Goal: Task Accomplishment & Management: Manage account settings

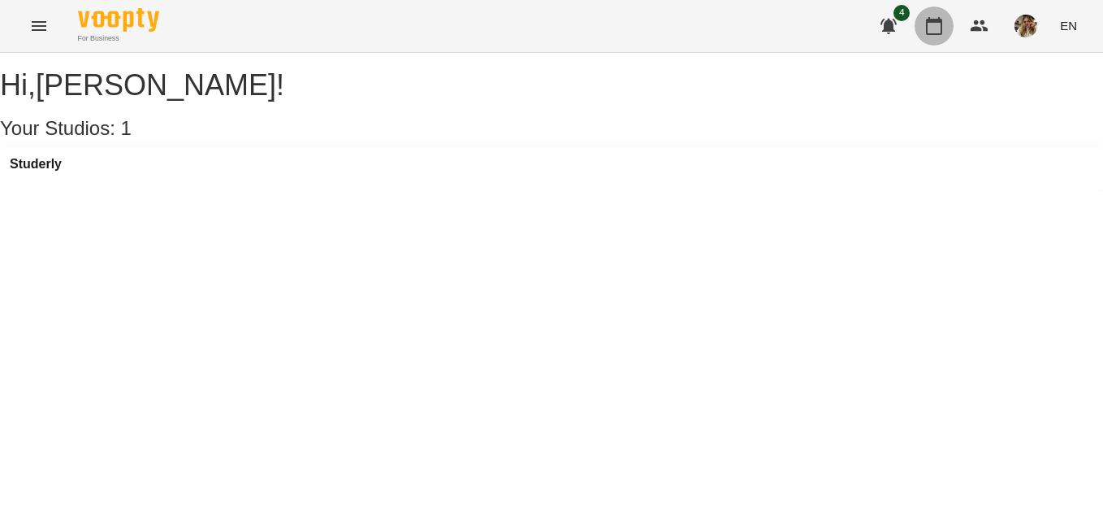
click at [938, 32] on icon "button" at bounding box center [934, 25] width 19 height 19
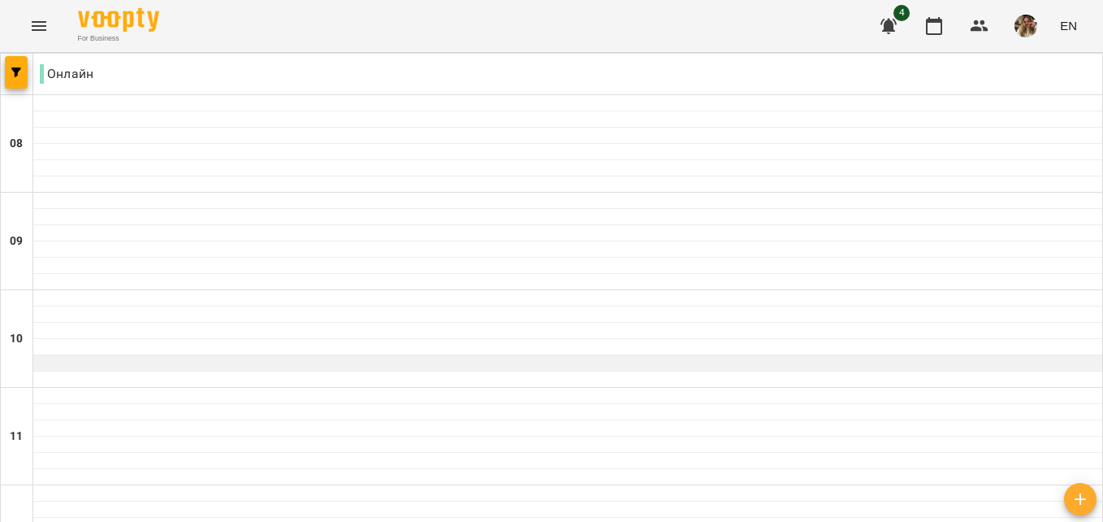
scroll to position [406, 0]
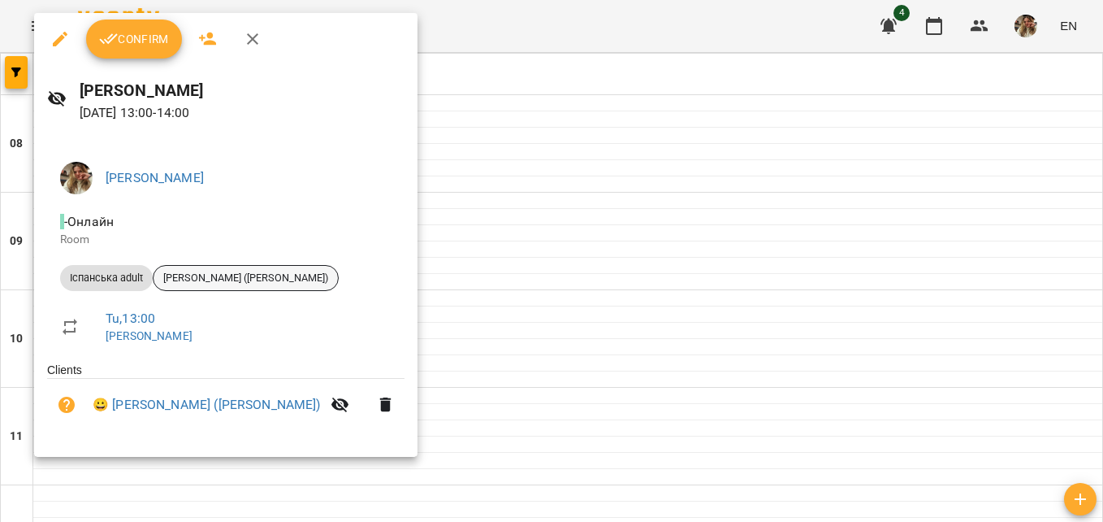
click at [202, 281] on span "[PERSON_NAME] ([PERSON_NAME])" at bounding box center [246, 278] width 184 height 15
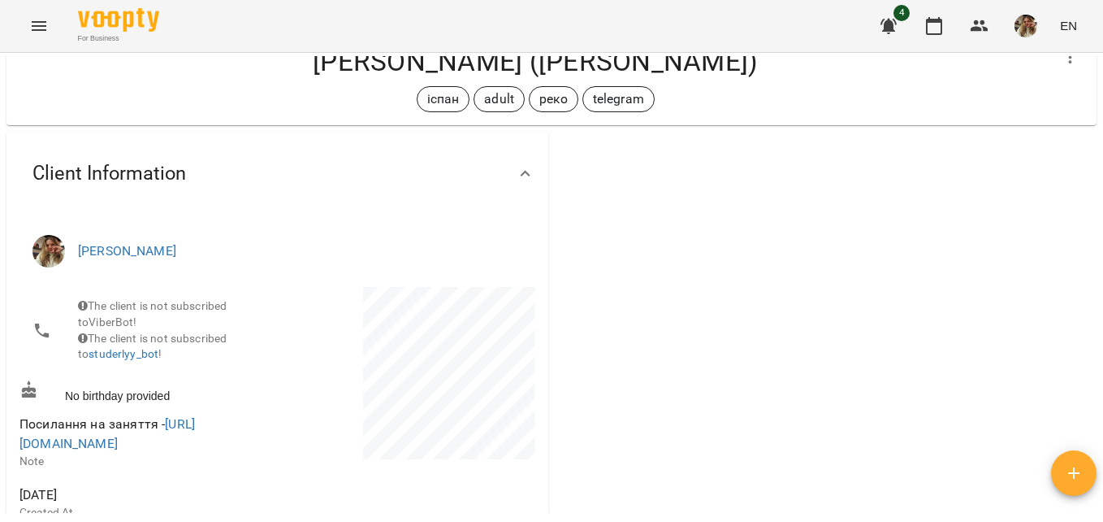
scroll to position [81, 0]
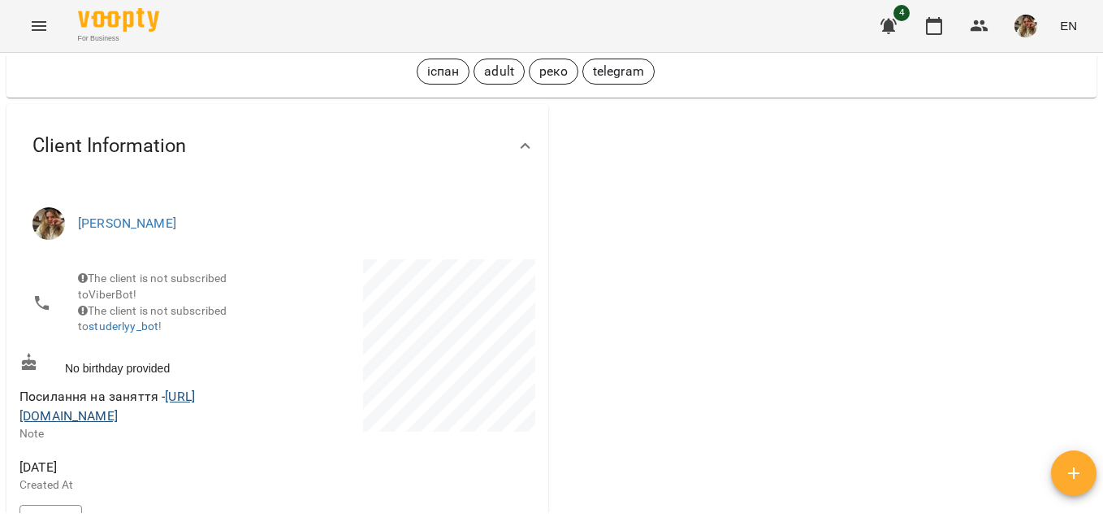
drag, startPoint x: 256, startPoint y: 427, endPoint x: 19, endPoint y: 427, distance: 236.4
click at [19, 425] on span "Посилання на заняття - [URL][DOMAIN_NAME]" at bounding box center [146, 406] width 255 height 38
copy link "[URL][DOMAIN_NAME]"
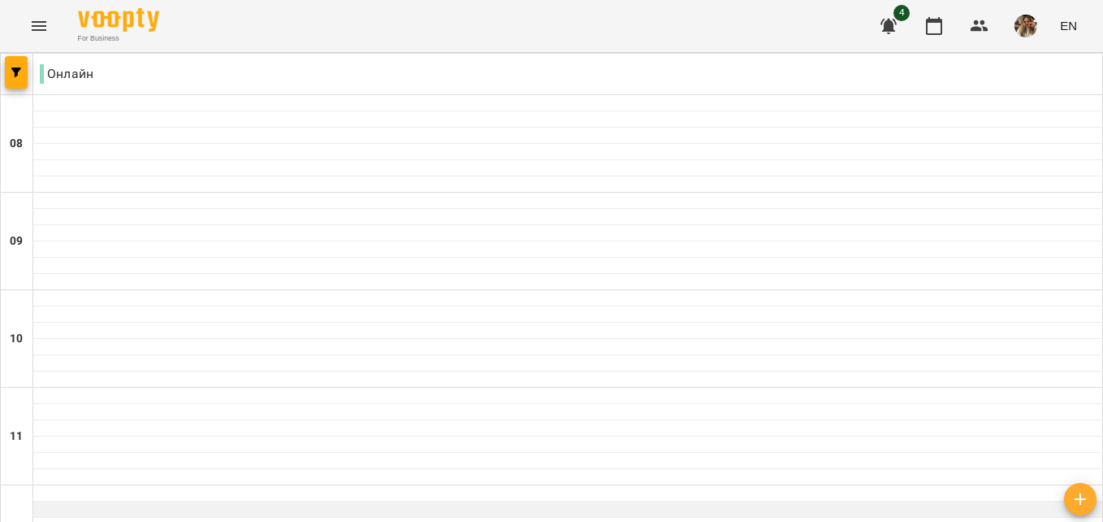
scroll to position [406, 0]
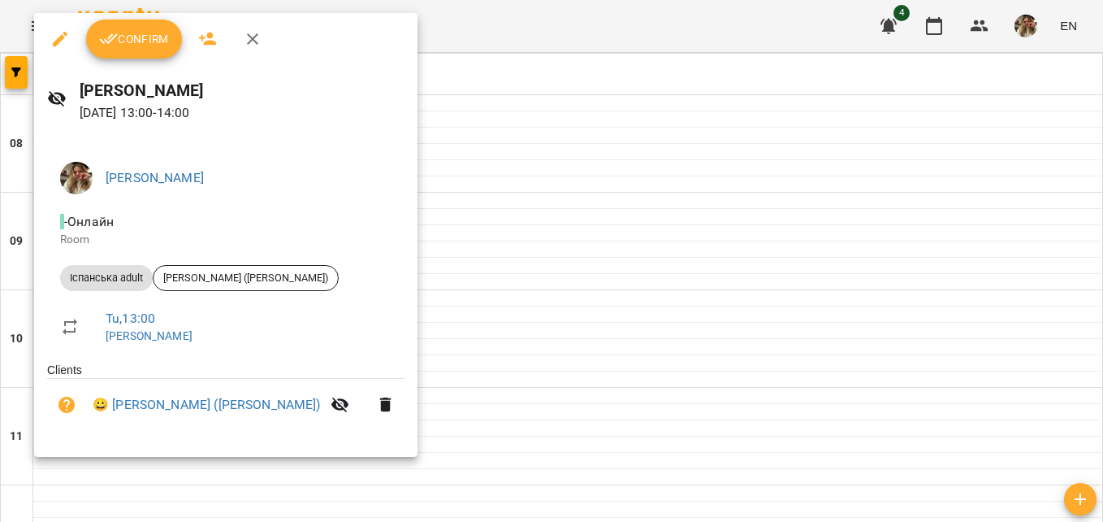
click at [136, 53] on button "Confirm" at bounding box center [134, 38] width 96 height 39
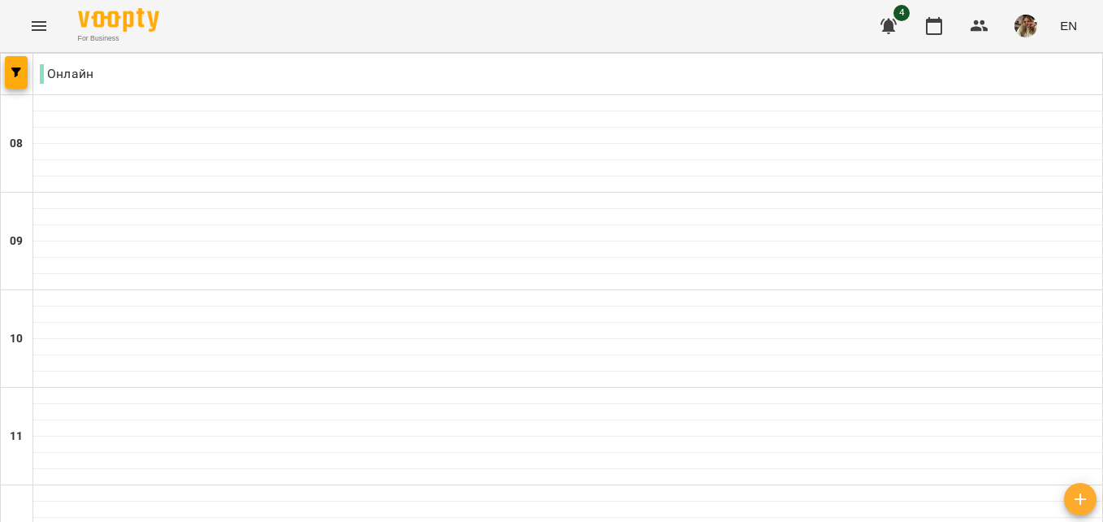
type input "**********"
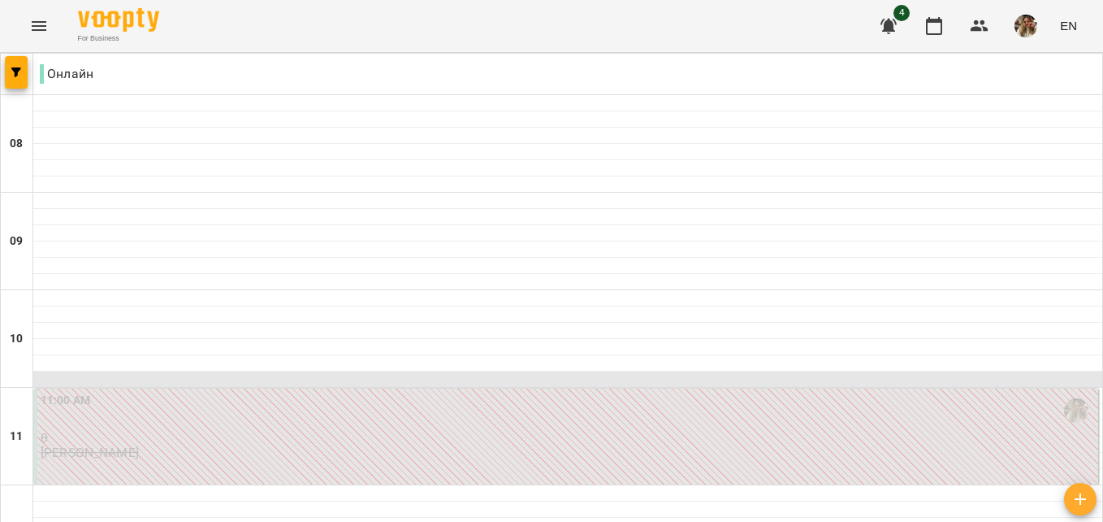
scroll to position [244, 0]
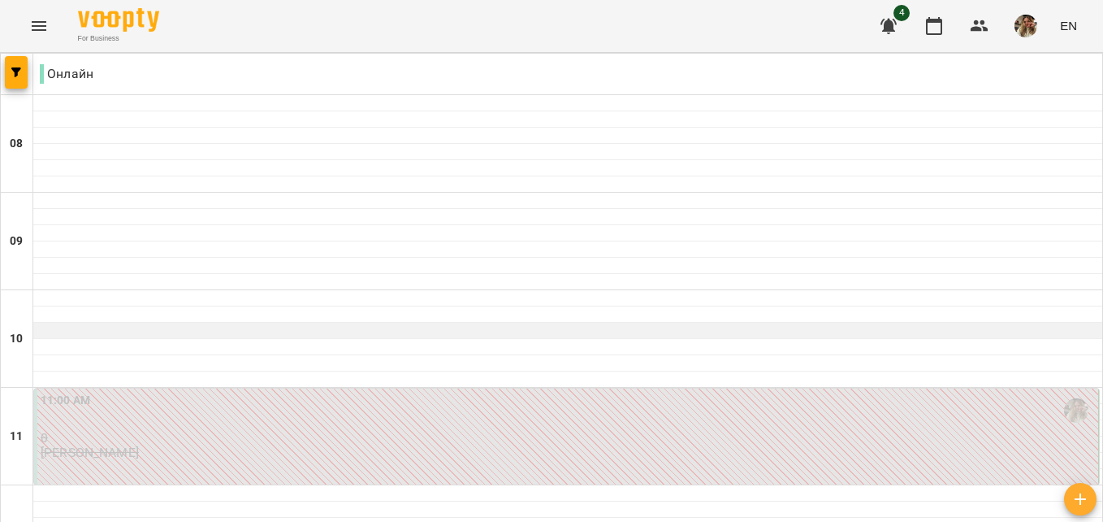
scroll to position [162, 0]
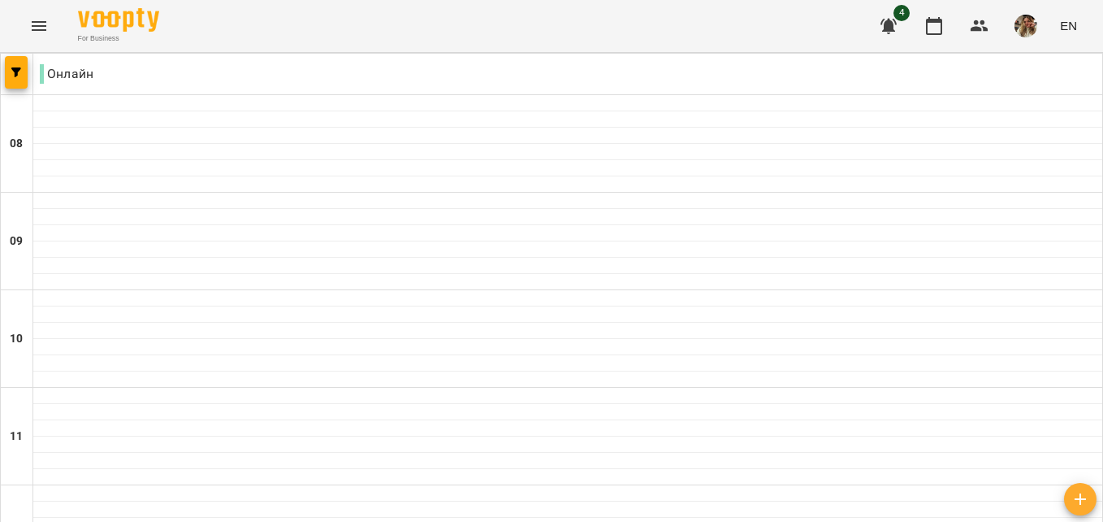
scroll to position [244, 0]
type input "**********"
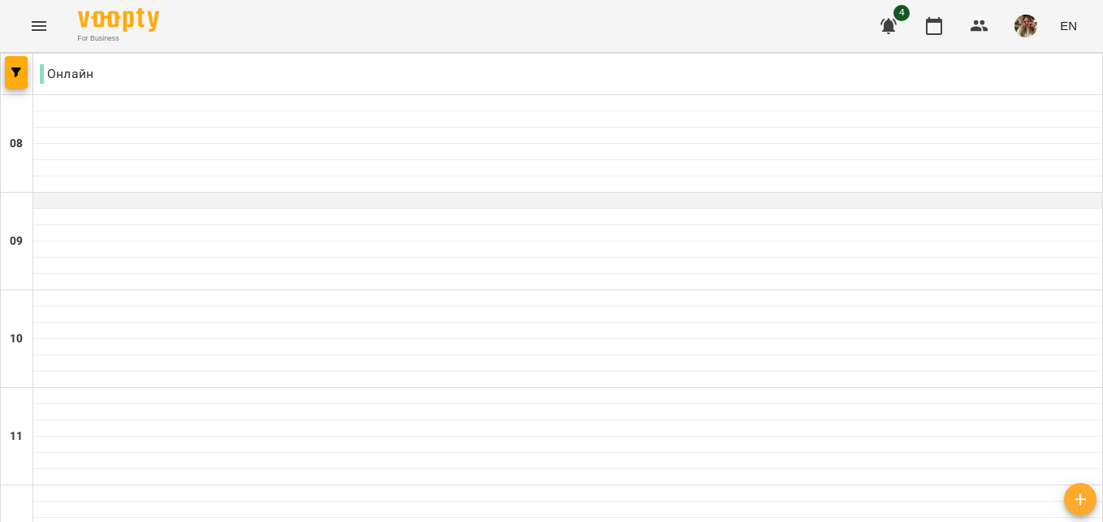
scroll to position [325, 0]
